Goal: Information Seeking & Learning: Check status

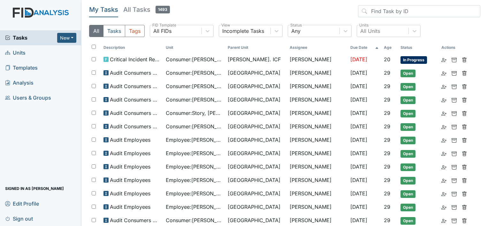
click at [34, 52] on link "Units" at bounding box center [40, 52] width 81 height 15
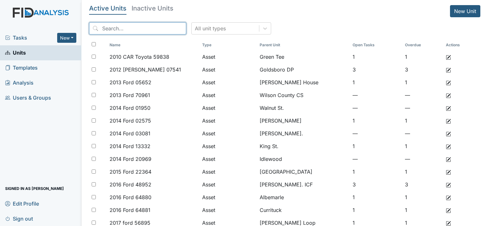
click at [137, 29] on input "search" at bounding box center [137, 28] width 97 height 12
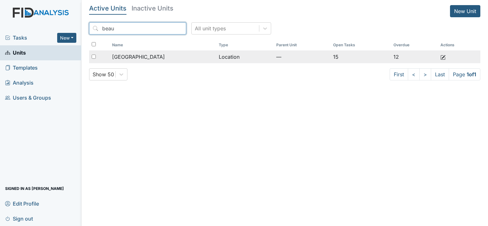
type input "beau"
click at [140, 57] on span "[GEOGRAPHIC_DATA]" at bounding box center [138, 57] width 53 height 8
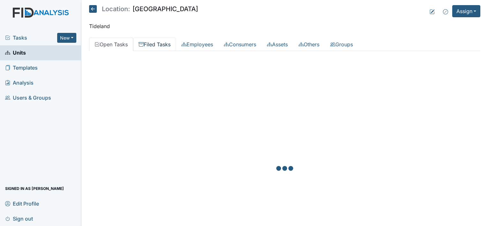
click at [158, 44] on link "Filed Tasks" at bounding box center [154, 44] width 43 height 13
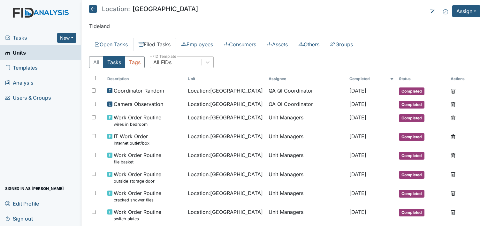
click at [188, 60] on div "All FIDs" at bounding box center [175, 61] width 51 height 11
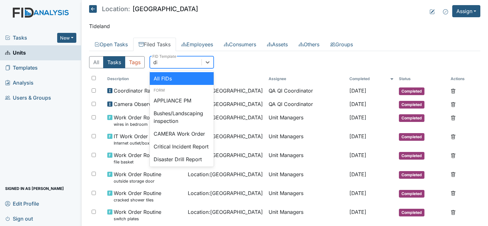
type input "dis"
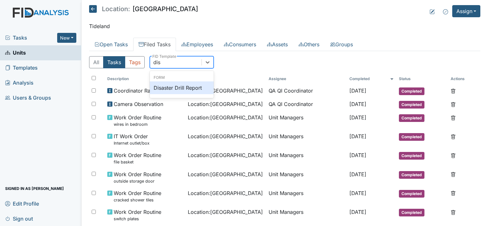
click at [186, 92] on div "Disaster Drill Report" at bounding box center [182, 87] width 64 height 13
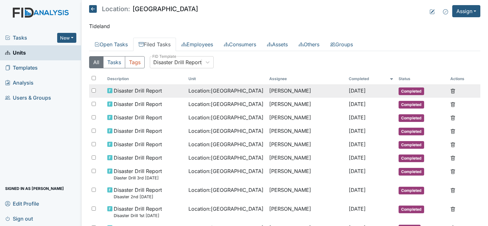
click at [353, 93] on span "Jul 21, 2025" at bounding box center [356, 90] width 17 height 6
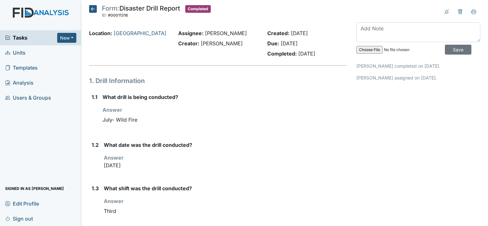
click at [91, 9] on icon at bounding box center [93, 9] width 8 height 8
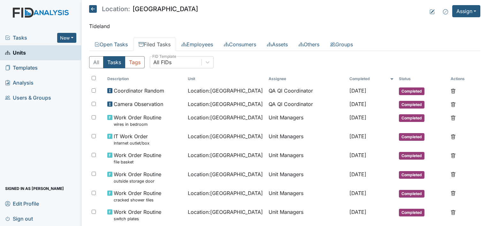
click at [90, 8] on icon at bounding box center [93, 9] width 8 height 8
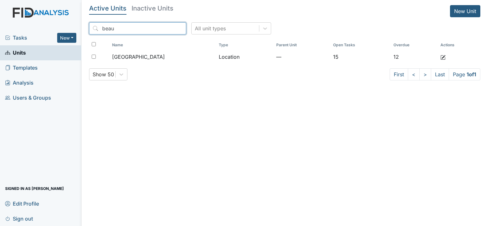
drag, startPoint x: 126, startPoint y: 27, endPoint x: 46, endPoint y: 28, distance: 80.1
click at [47, 29] on div "Tasks New Form Inspection Document Bundle Units Templates Analysis Users & Grou…" at bounding box center [244, 113] width 488 height 226
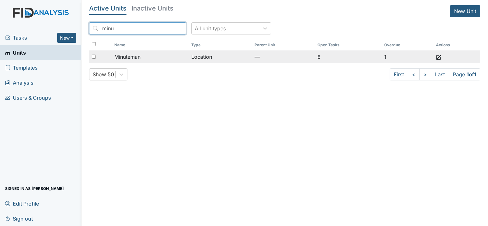
type input "minu"
click at [165, 57] on div "Minuteman" at bounding box center [150, 57] width 72 height 8
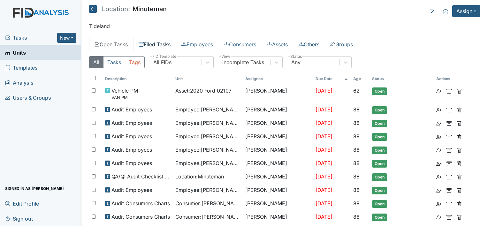
click at [151, 44] on link "Filed Tasks" at bounding box center [154, 44] width 43 height 13
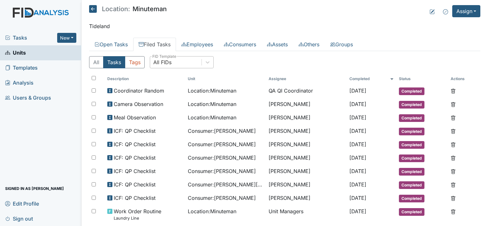
click at [184, 62] on div "All FIDs" at bounding box center [175, 61] width 51 height 11
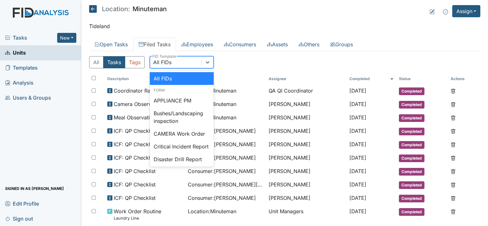
type input "am"
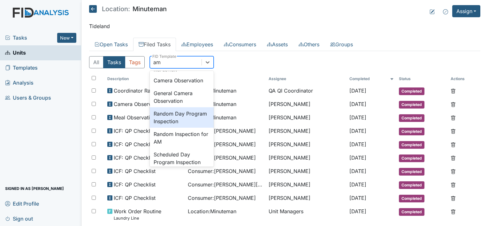
scroll to position [38, 0]
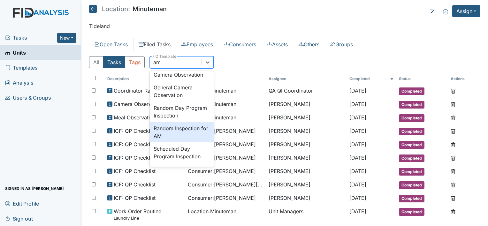
click at [184, 131] on div "Random Inspection for AM" at bounding box center [182, 132] width 64 height 20
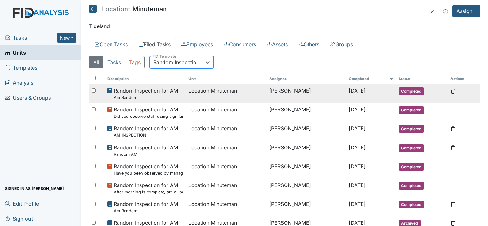
click at [193, 94] on td "Location : Minuteman" at bounding box center [226, 93] width 81 height 19
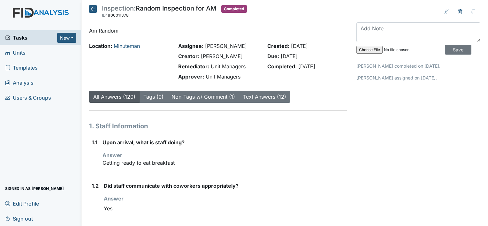
click at [93, 9] on icon at bounding box center [93, 9] width 8 height 8
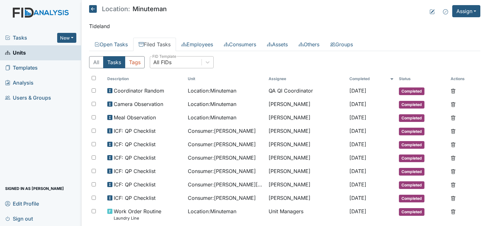
click at [179, 61] on div "All FIDs" at bounding box center [175, 61] width 51 height 11
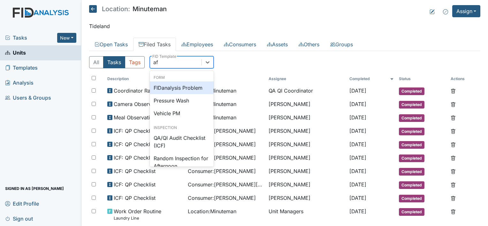
type input "aft"
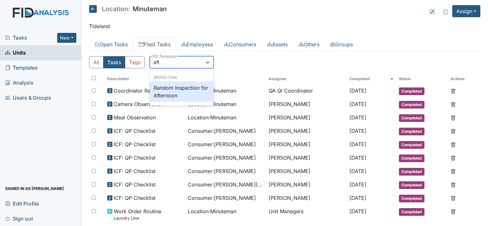
click at [172, 87] on div "Random Inspection for Afternoon" at bounding box center [182, 91] width 64 height 20
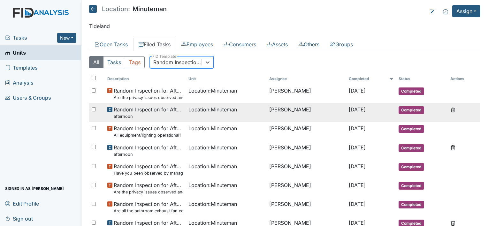
click at [195, 114] on td "Location : Minuteman" at bounding box center [226, 112] width 81 height 19
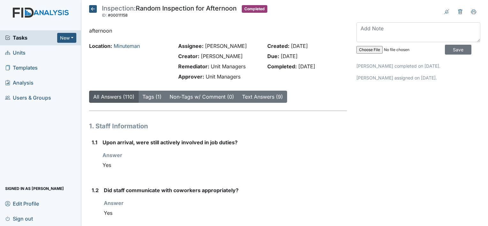
click at [94, 8] on icon at bounding box center [93, 9] width 8 height 8
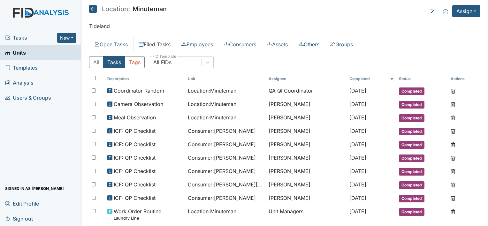
click at [30, 38] on span "Tasks" at bounding box center [31, 38] width 52 height 8
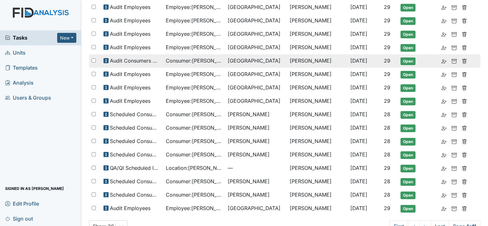
scroll to position [170, 0]
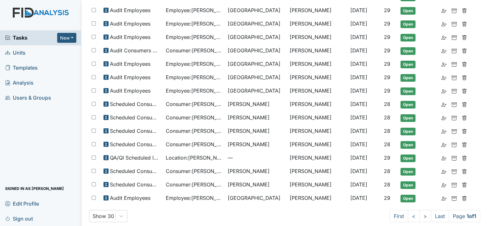
click at [24, 37] on span "Tasks" at bounding box center [31, 38] width 52 height 8
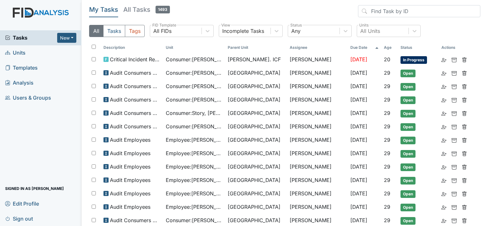
click at [146, 8] on h5 "All Tasks 1493" at bounding box center [146, 9] width 47 height 9
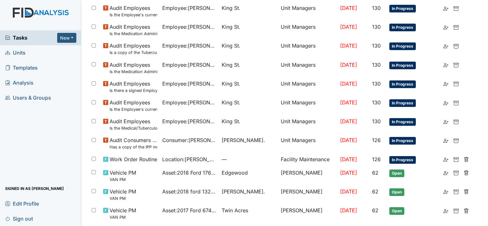
scroll to position [410, 0]
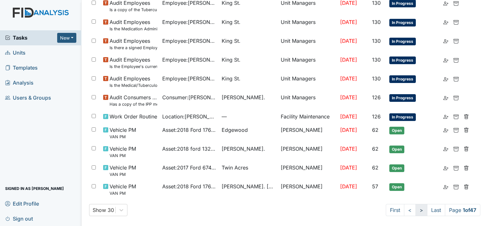
click at [415, 211] on link ">" at bounding box center [421, 210] width 12 height 12
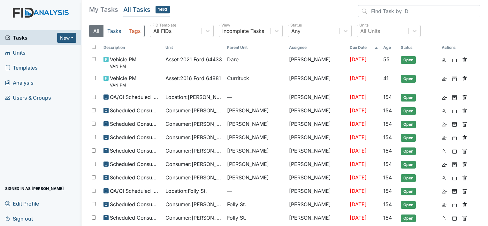
scroll to position [32, 0]
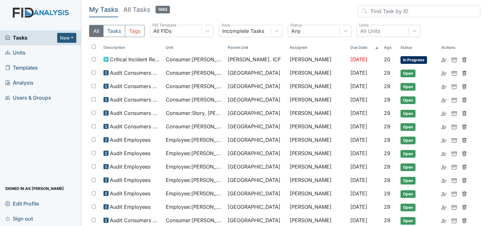
click at [138, 8] on h5 "All Tasks 1493" at bounding box center [146, 9] width 47 height 9
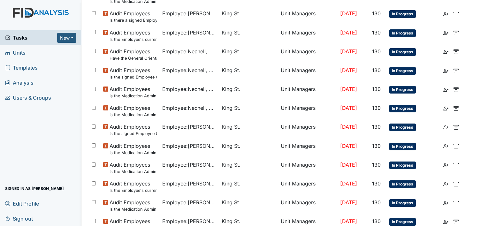
scroll to position [410, 0]
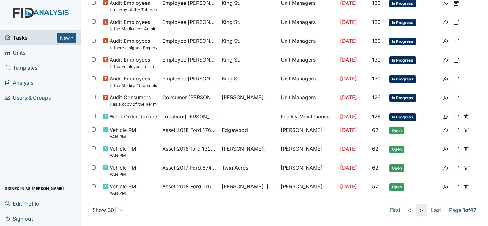
click at [417, 209] on link ">" at bounding box center [421, 210] width 12 height 12
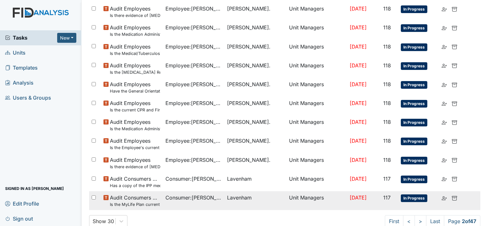
scroll to position [347, 0]
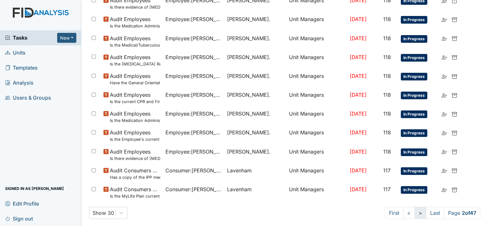
click at [414, 209] on link ">" at bounding box center [420, 213] width 12 height 12
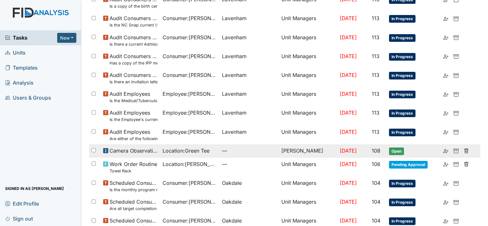
scroll to position [415, 0]
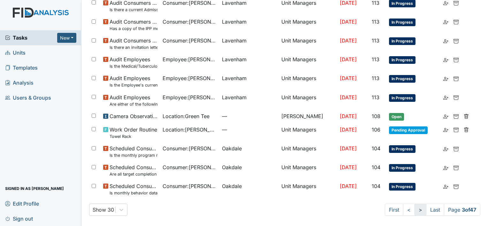
click at [414, 211] on link ">" at bounding box center [420, 210] width 12 height 12
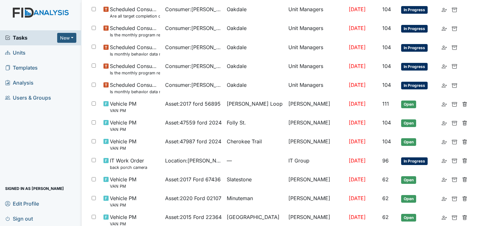
scroll to position [358, 0]
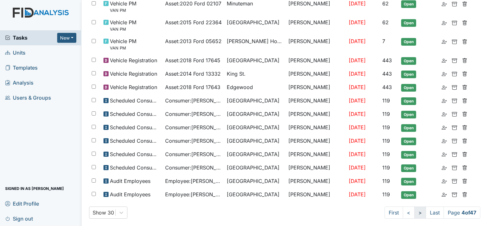
click at [414, 207] on link ">" at bounding box center [420, 212] width 12 height 12
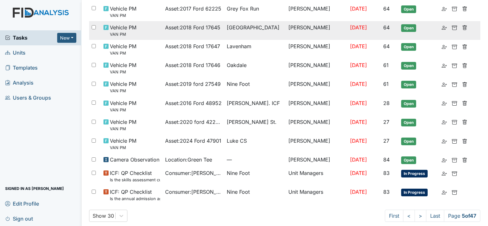
scroll to position [387, 0]
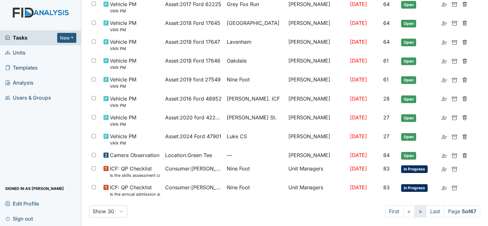
click at [415, 209] on link ">" at bounding box center [420, 211] width 12 height 12
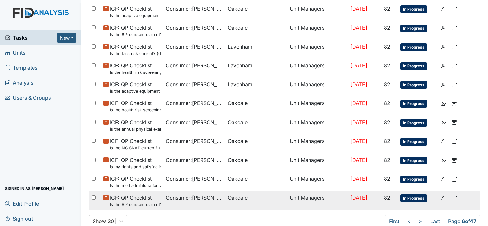
scroll to position [415, 0]
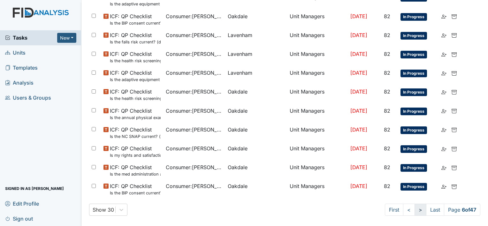
click at [414, 208] on link ">" at bounding box center [420, 210] width 12 height 12
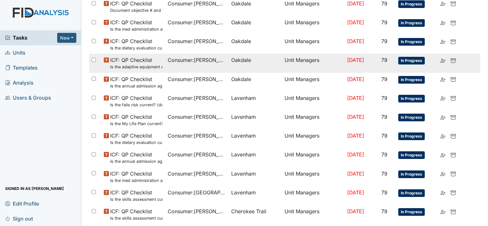
scroll to position [404, 0]
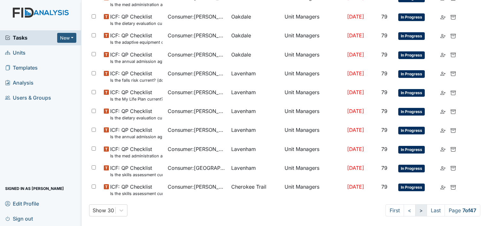
click at [415, 209] on link ">" at bounding box center [421, 210] width 12 height 12
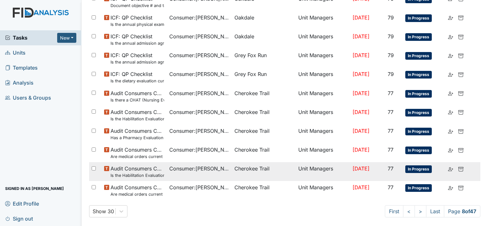
scroll to position [421, 0]
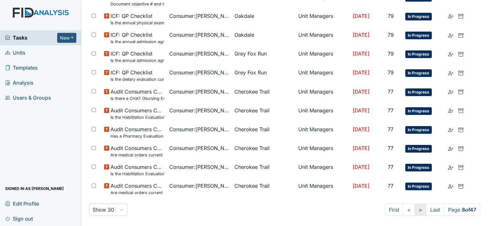
click at [414, 208] on link ">" at bounding box center [420, 210] width 12 height 12
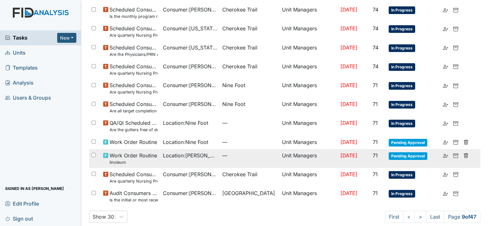
scroll to position [404, 0]
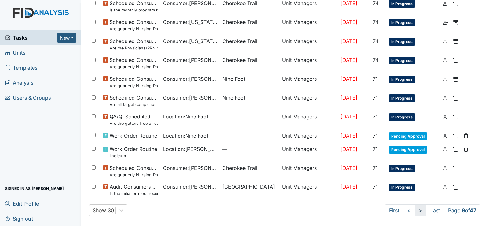
click at [415, 211] on link ">" at bounding box center [420, 210] width 12 height 12
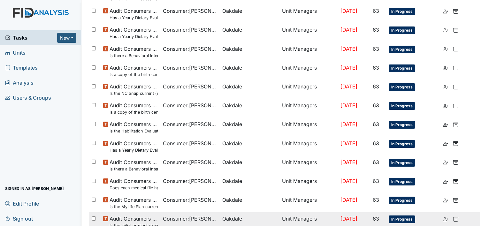
scroll to position [415, 0]
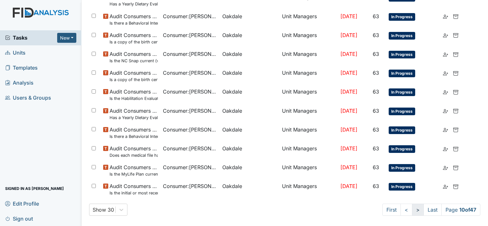
click at [412, 211] on link ">" at bounding box center [418, 210] width 12 height 12
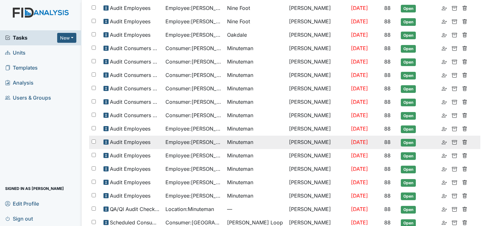
scroll to position [160, 0]
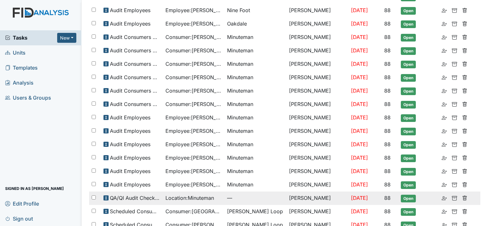
click at [122, 196] on span "QA/QI Audit Checklist (ICF)" at bounding box center [135, 198] width 50 height 8
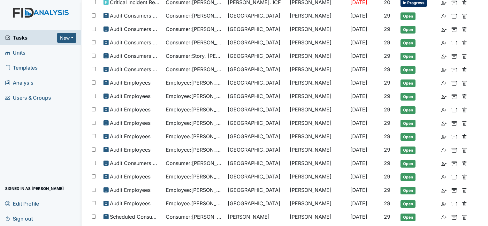
scroll to position [170, 0]
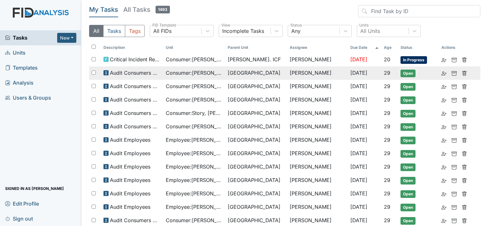
click at [167, 77] on td "Consumer : [PERSON_NAME]" at bounding box center [194, 72] width 62 height 13
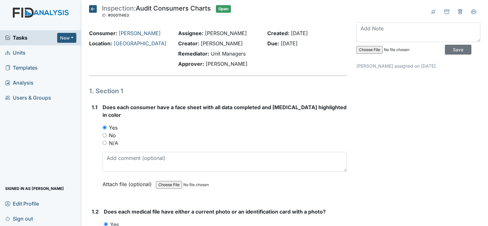
click at [37, 9] on img at bounding box center [40, 19] width 81 height 23
click at [14, 54] on span "Units" at bounding box center [15, 53] width 20 height 10
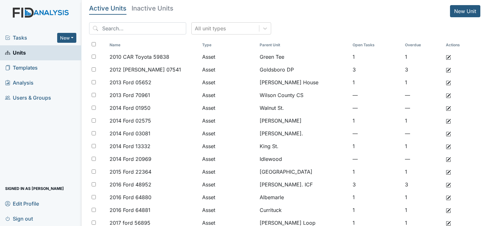
click at [32, 15] on img at bounding box center [40, 19] width 81 height 23
click at [39, 10] on img at bounding box center [40, 19] width 81 height 23
click at [20, 37] on span "Tasks" at bounding box center [31, 38] width 52 height 8
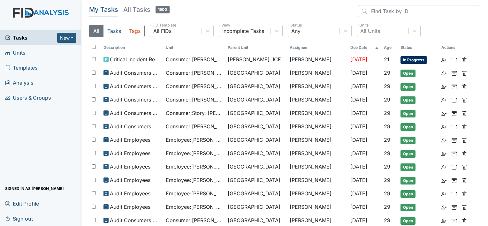
click at [31, 11] on img at bounding box center [40, 19] width 81 height 23
click at [37, 11] on img at bounding box center [40, 19] width 81 height 23
click at [22, 49] on span "Units" at bounding box center [15, 53] width 20 height 10
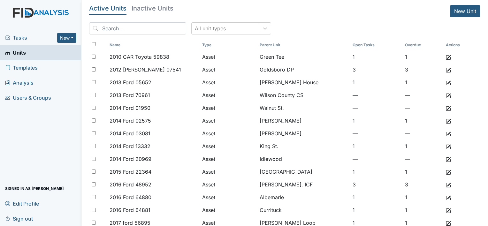
click at [35, 10] on img at bounding box center [40, 19] width 81 height 23
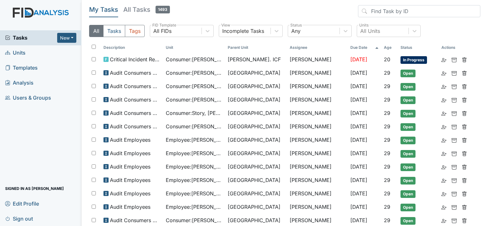
click at [30, 51] on link "Units" at bounding box center [40, 52] width 81 height 15
click at [25, 15] on img at bounding box center [40, 19] width 81 height 23
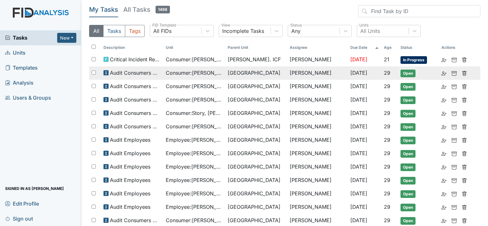
click at [183, 73] on span "Consumer : Heckman, Margery" at bounding box center [194, 73] width 57 height 8
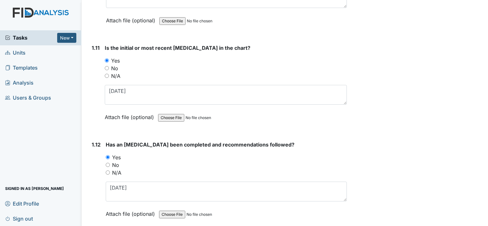
scroll to position [1053, 0]
